Goal: Information Seeking & Learning: Find contact information

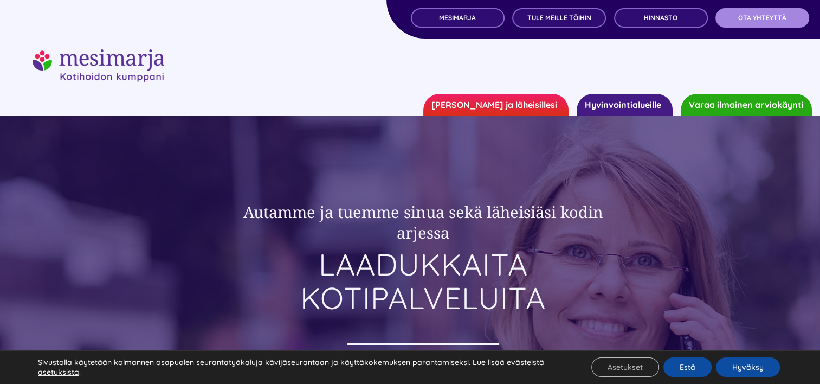
click at [770, 19] on span "OTA YHTEYTTÄ" at bounding box center [762, 18] width 48 height 8
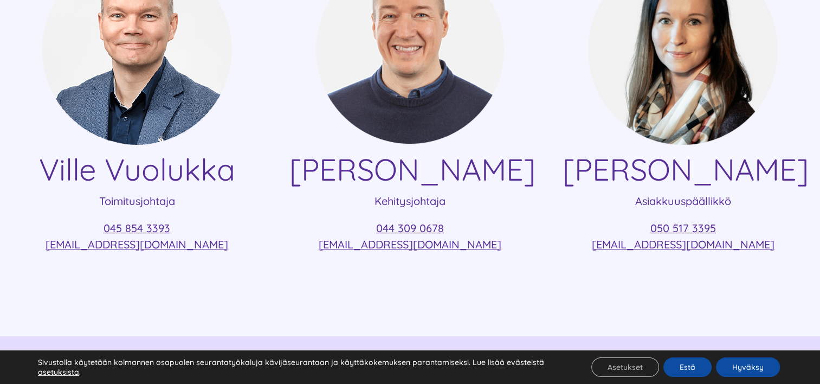
scroll to position [325, 0]
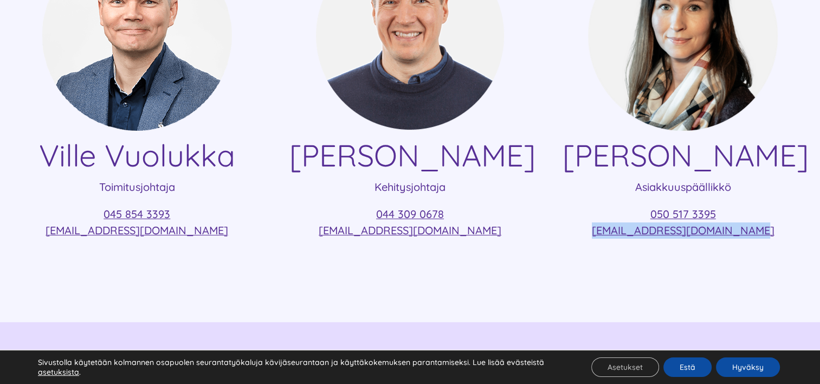
drag, startPoint x: 761, startPoint y: 238, endPoint x: 611, endPoint y: 249, distance: 150.5
click at [611, 249] on div "Ville Vuolukka Toimitusjohtaja 045 854 3393 ville.vuolukka@mesimarjasi.fi Lauri…" at bounding box center [410, 131] width 820 height 382
copy link "taru.malinen@mesimarjasi.fi"
